Goal: Information Seeking & Learning: Compare options

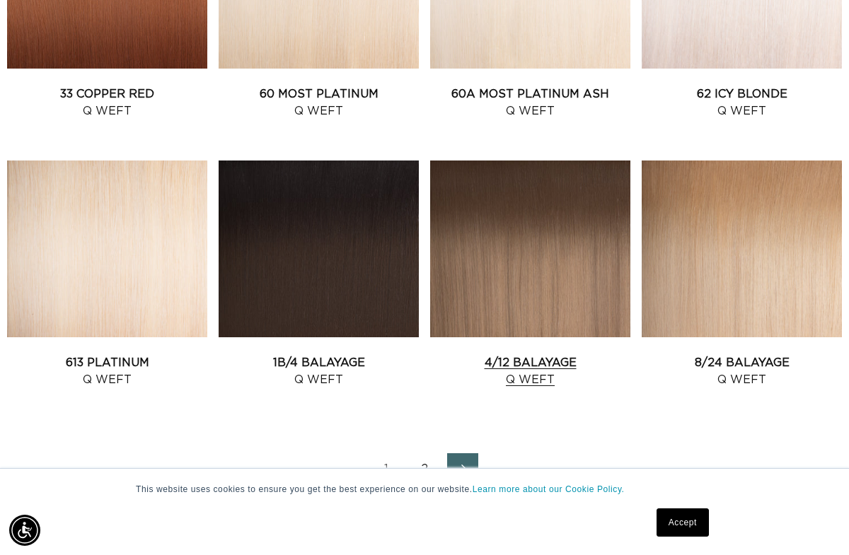
scroll to position [0, 1497]
click at [746, 354] on link "8/24 Balayage Q Weft" at bounding box center [742, 371] width 200 height 34
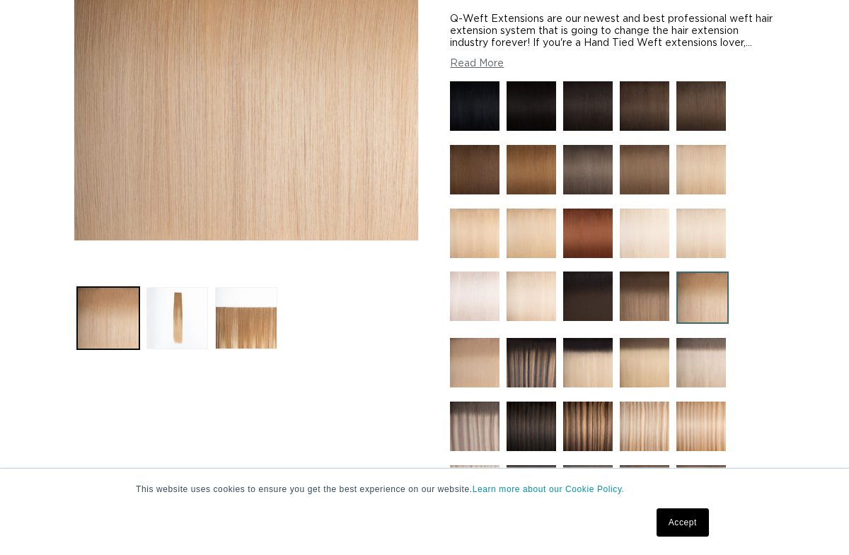
scroll to position [323, 0]
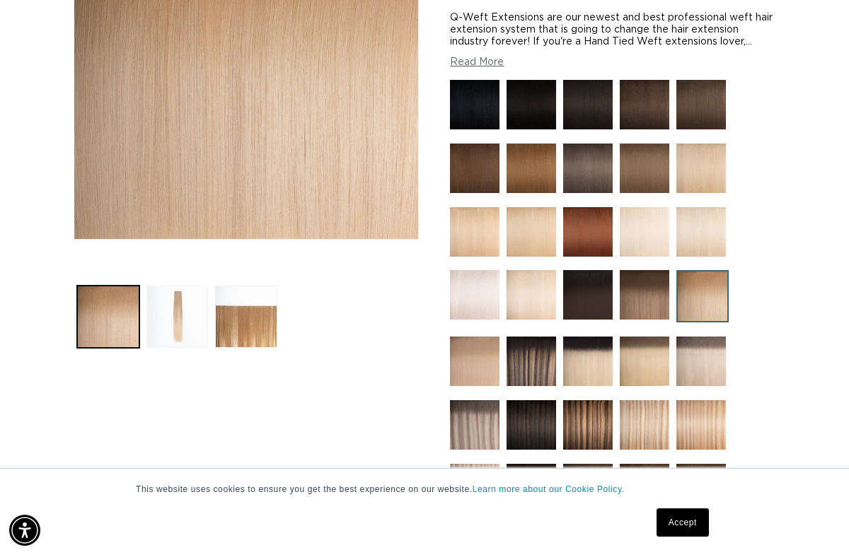
click at [183, 293] on button "Load image 2 in gallery view" at bounding box center [177, 317] width 62 height 62
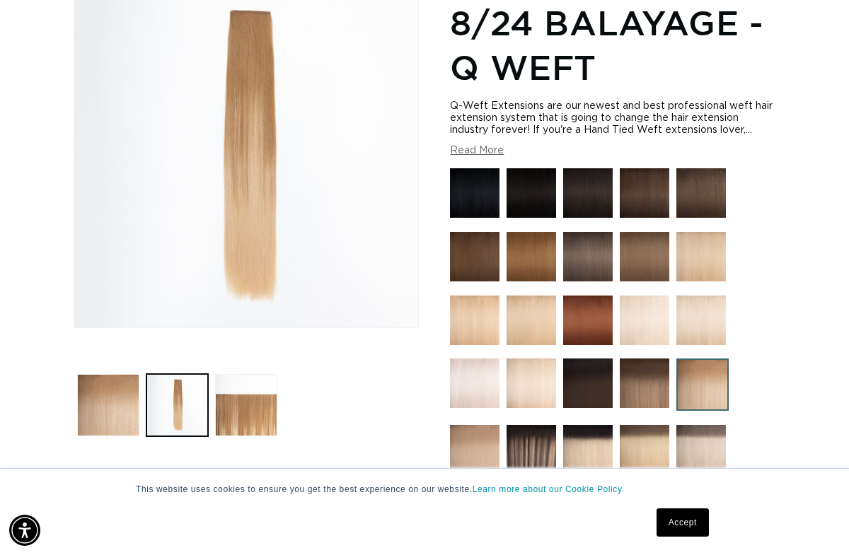
scroll to position [234, 0]
click at [483, 306] on img at bounding box center [475, 321] width 50 height 50
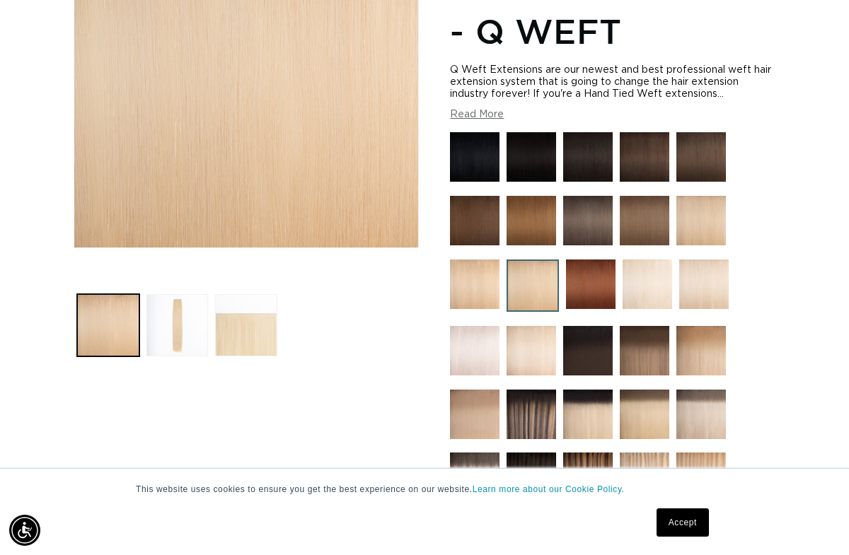
scroll to position [316, 0]
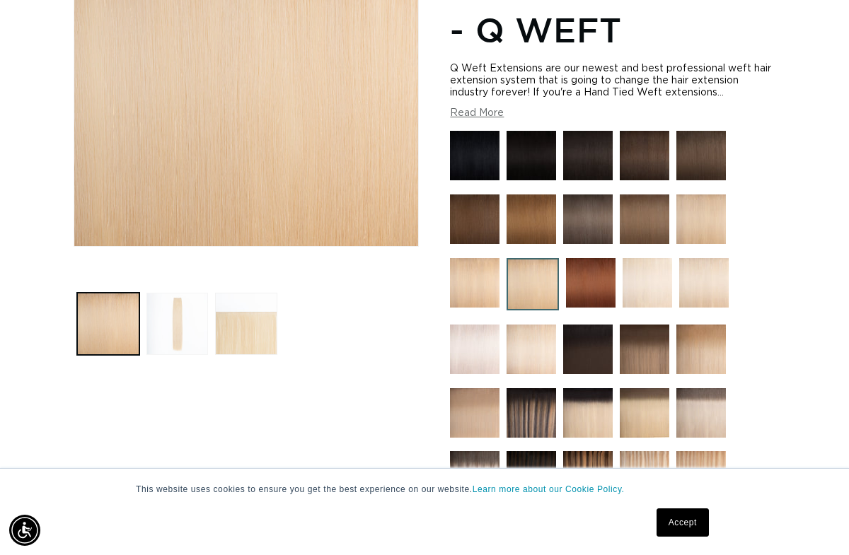
click at [165, 304] on button "Load image 2 in gallery view" at bounding box center [177, 324] width 62 height 62
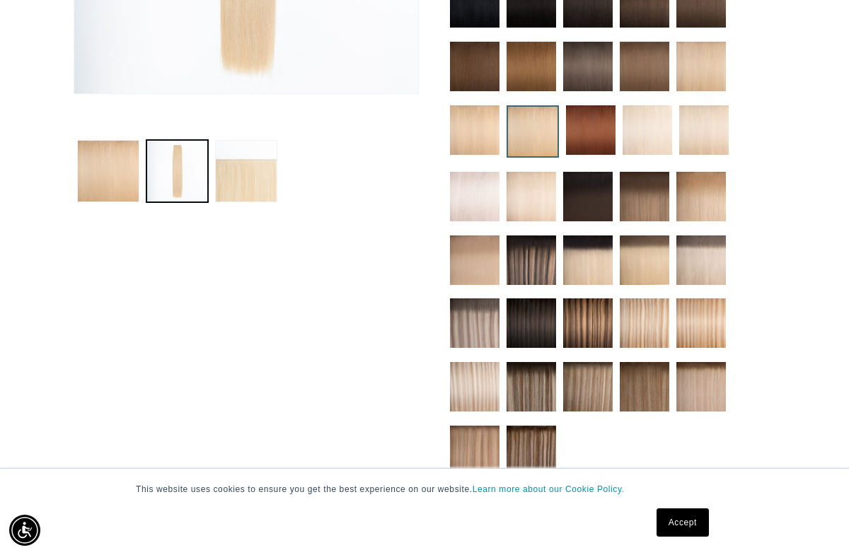
scroll to position [466, 0]
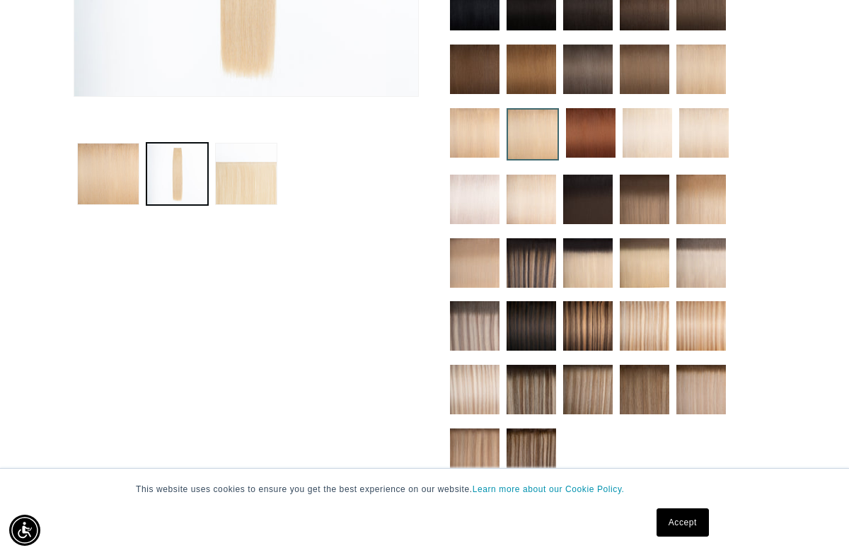
click at [704, 301] on img at bounding box center [701, 326] width 50 height 50
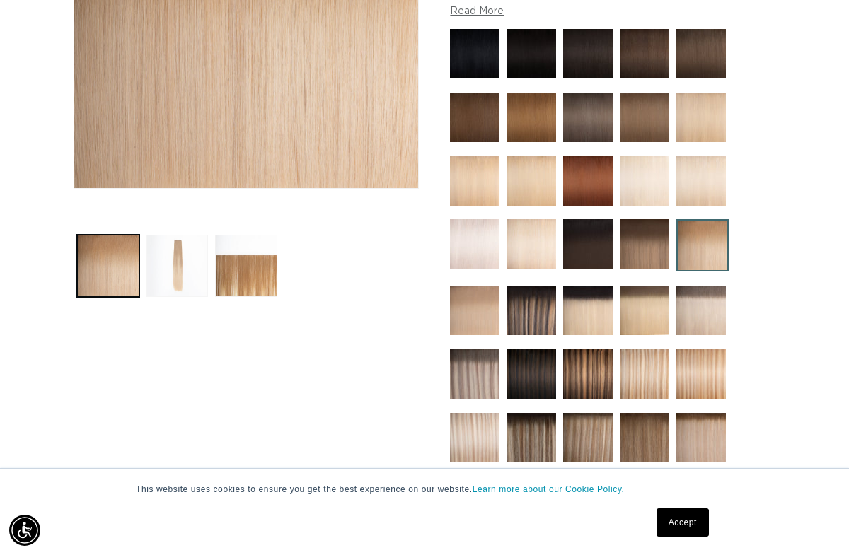
scroll to position [0, 749]
click at [171, 245] on button "Load image 2 in gallery view" at bounding box center [177, 266] width 62 height 62
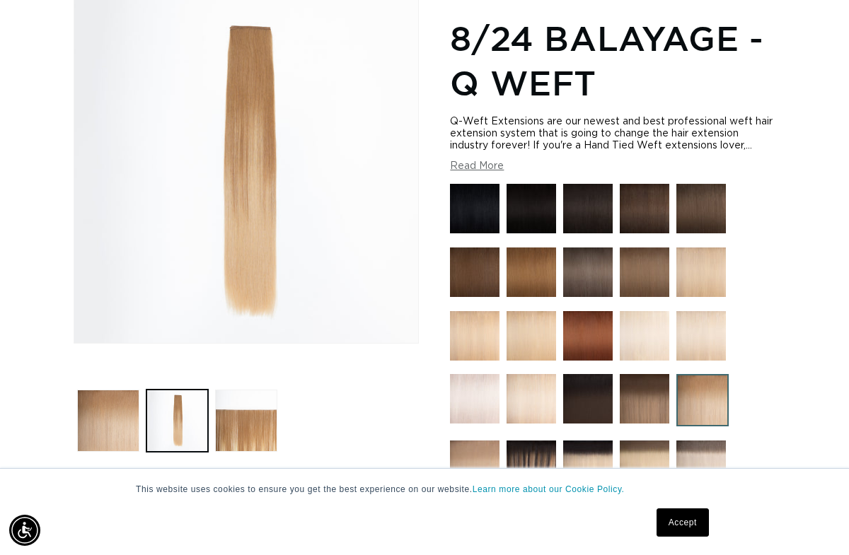
scroll to position [0, 0]
click at [700, 253] on img at bounding box center [701, 273] width 50 height 50
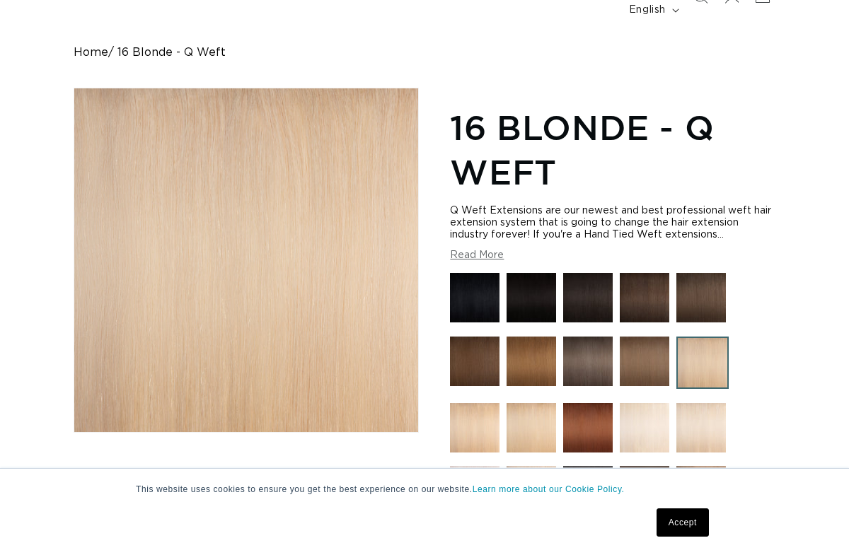
scroll to position [129, 0]
